Goal: Navigation & Orientation: Find specific page/section

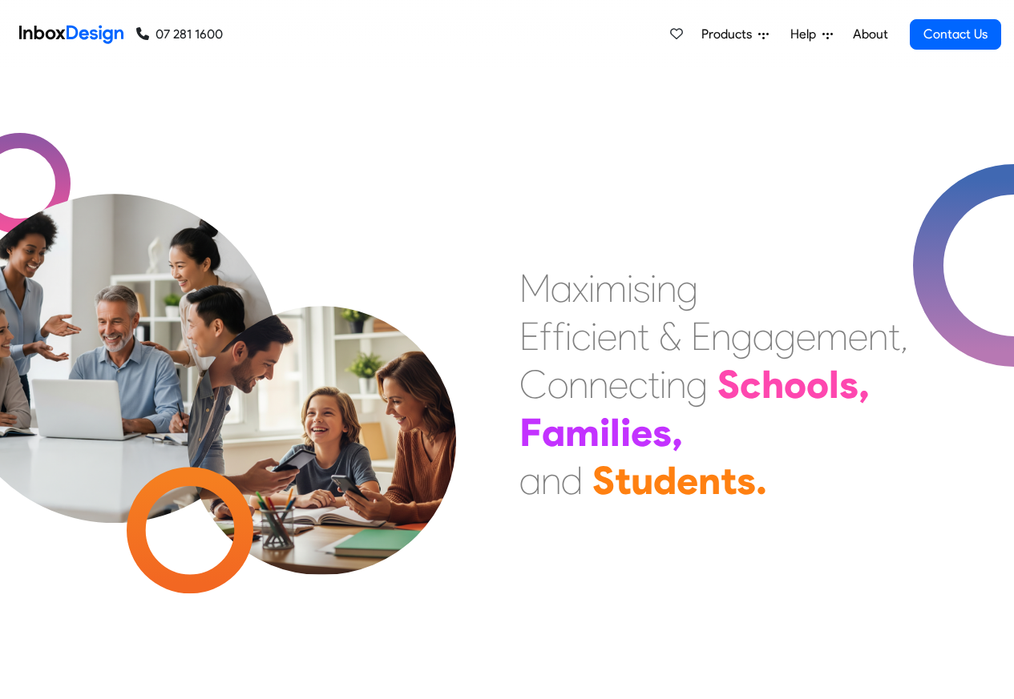
click at [723, 34] on span "Products" at bounding box center [729, 34] width 57 height 19
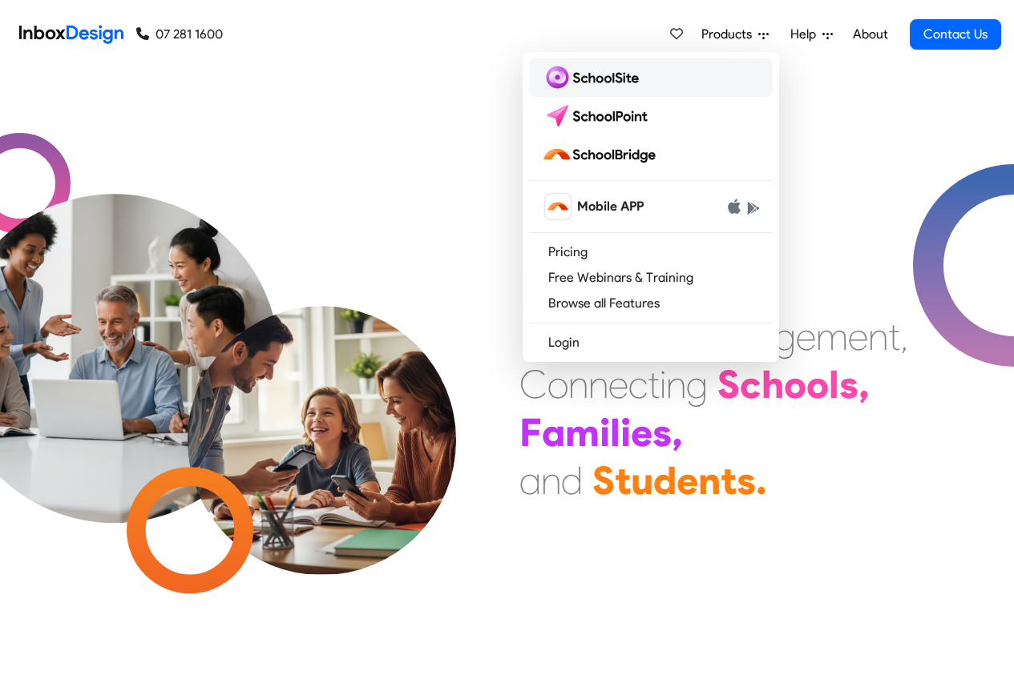
click at [590, 77] on img at bounding box center [593, 78] width 103 height 26
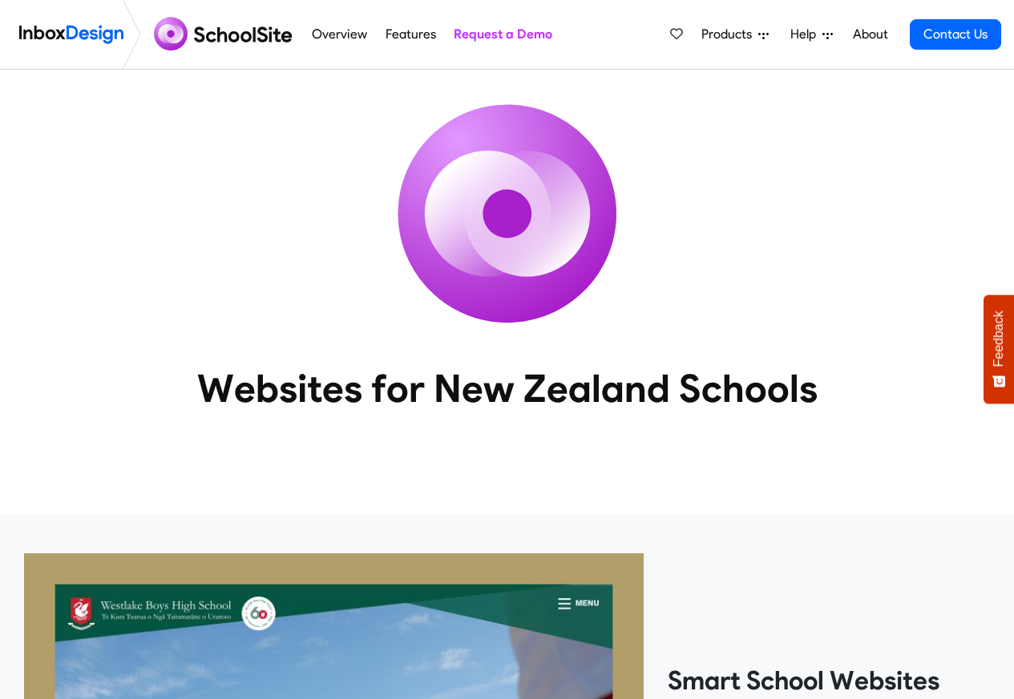
click at [717, 34] on span "Products" at bounding box center [729, 34] width 57 height 19
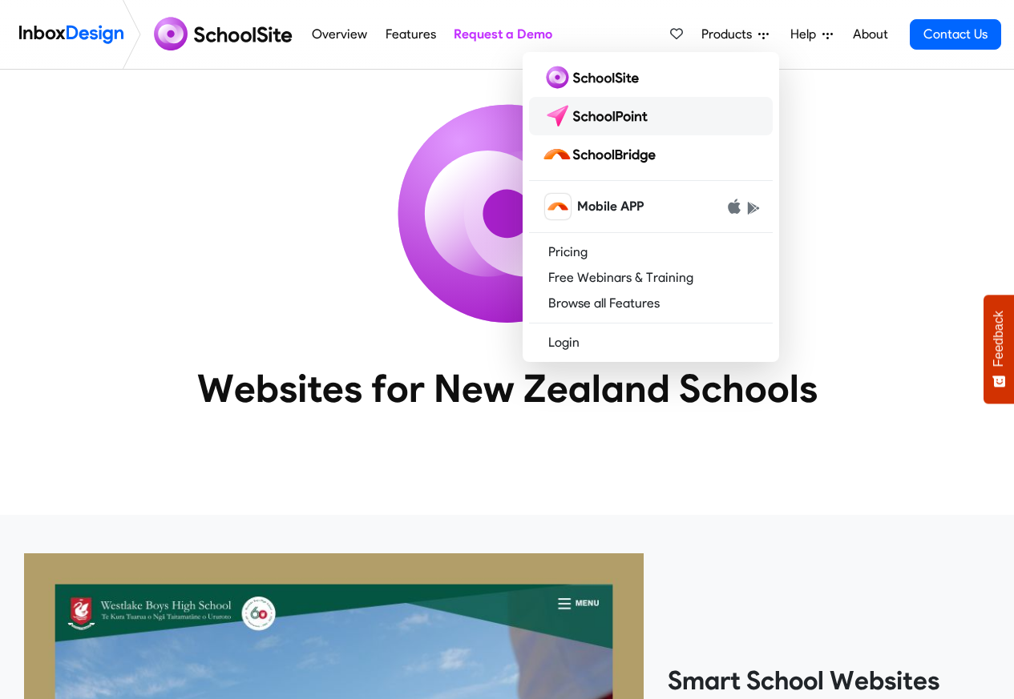
click at [605, 117] on img at bounding box center [598, 116] width 113 height 26
